Goal: Task Accomplishment & Management: Complete application form

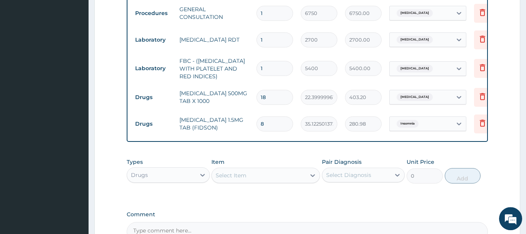
scroll to position [342, 0]
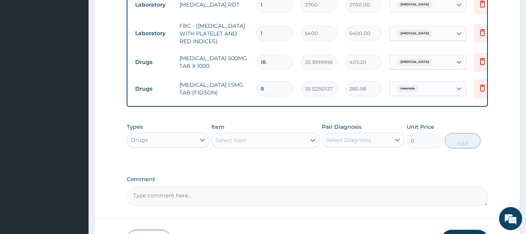
click at [237, 140] on div "Select Item" at bounding box center [231, 140] width 31 height 8
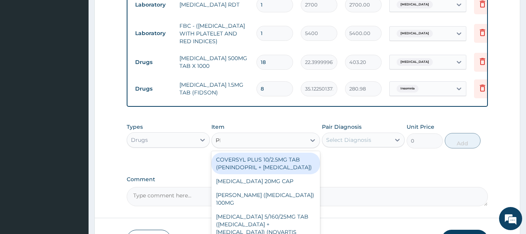
type input "PRE"
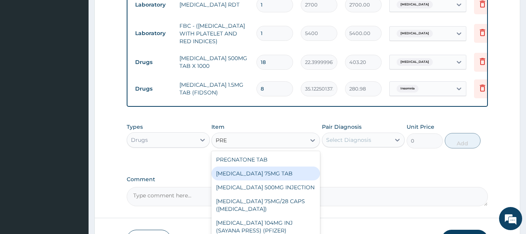
click at [243, 177] on div "PREGABALIN 75MG TAB" at bounding box center [265, 173] width 109 height 14
click at [243, 177] on label "Comment" at bounding box center [307, 179] width 361 height 7
click at [243, 187] on textarea "Comment" at bounding box center [307, 196] width 361 height 19
type input "933.29248046875"
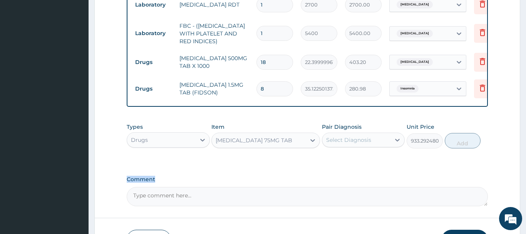
click at [333, 141] on div "Select Diagnosis" at bounding box center [348, 140] width 45 height 8
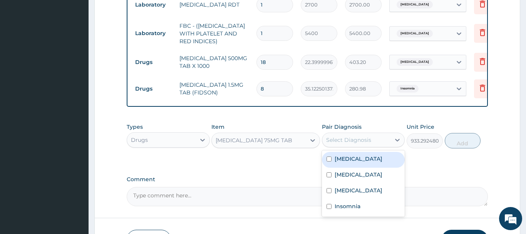
click at [333, 141] on div "Select Diagnosis" at bounding box center [348, 140] width 45 height 8
click at [363, 158] on label "Lumbar spondylosis" at bounding box center [359, 159] width 48 height 8
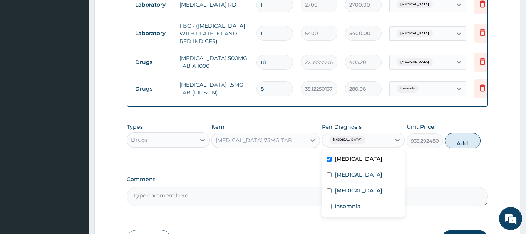
checkbox input "true"
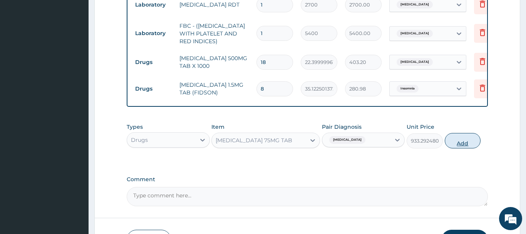
drag, startPoint x: 454, startPoint y: 139, endPoint x: 433, endPoint y: 139, distance: 21.2
click at [454, 138] on button "Add" at bounding box center [463, 140] width 36 height 15
type input "0"
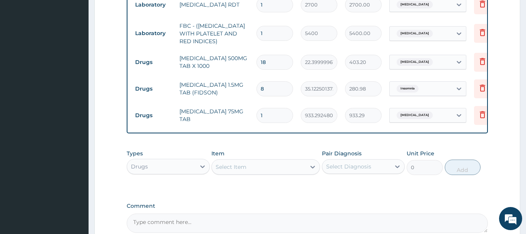
type input "10"
type input "9332.92"
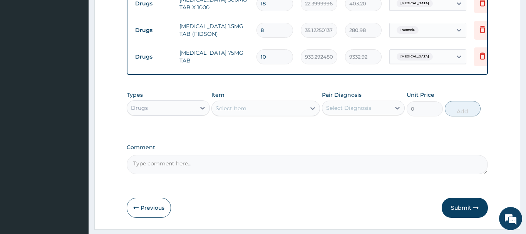
scroll to position [422, 0]
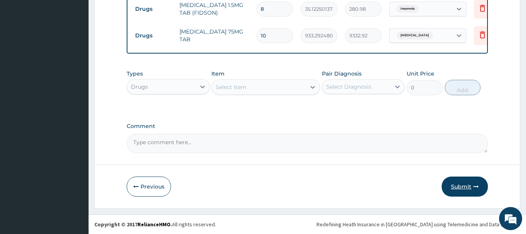
type input "10"
click at [461, 184] on button "Submit" at bounding box center [465, 186] width 46 height 20
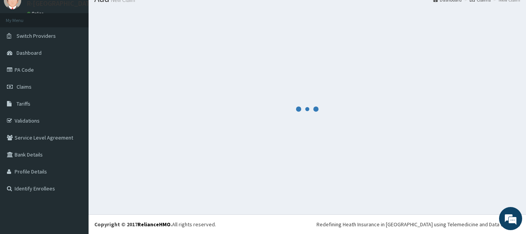
scroll to position [31, 0]
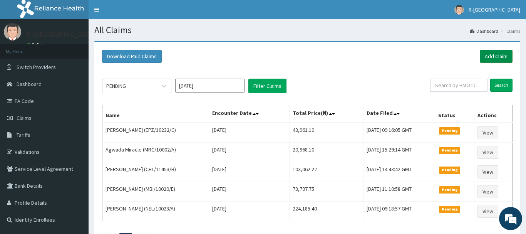
click at [505, 54] on link "Add Claim" at bounding box center [496, 56] width 33 height 13
click at [504, 53] on link "Add Claim" at bounding box center [496, 56] width 33 height 13
